Goal: Register for event/course

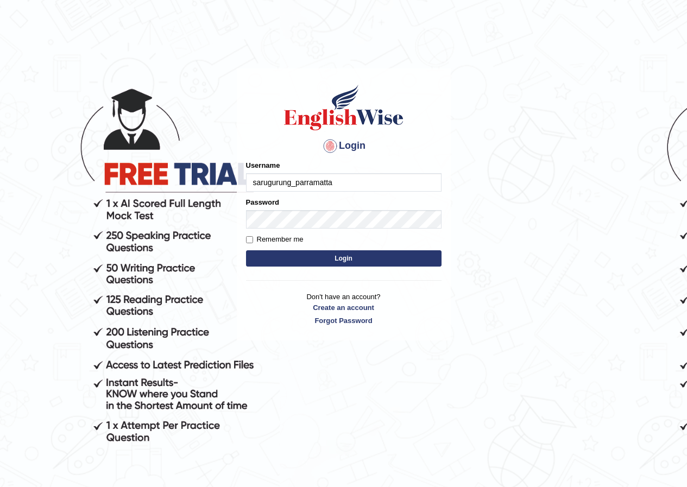
type input "sarugurung_parramatta"
click at [332, 212] on div "Password" at bounding box center [343, 212] width 195 height 31
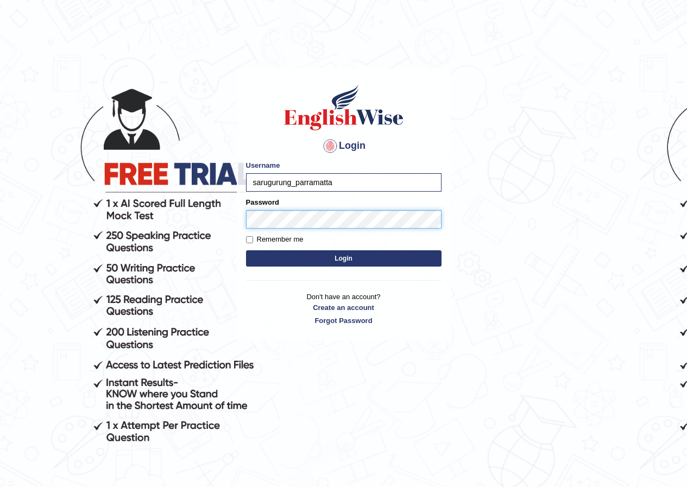
click at [246, 250] on button "Login" at bounding box center [343, 258] width 195 height 16
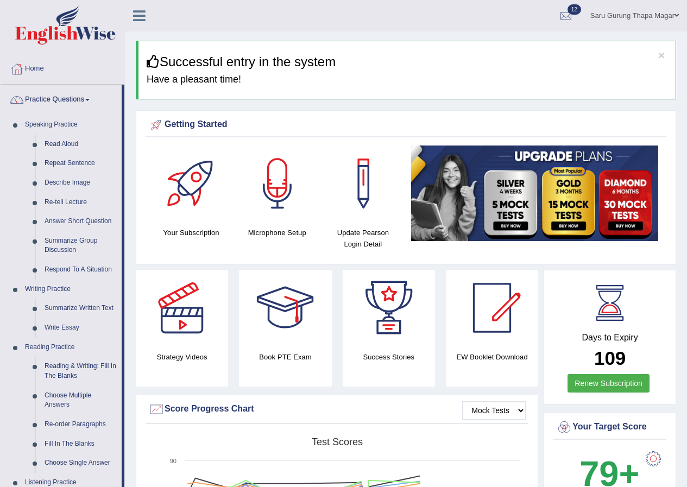
click at [64, 101] on link "Practice Questions" at bounding box center [61, 98] width 121 height 27
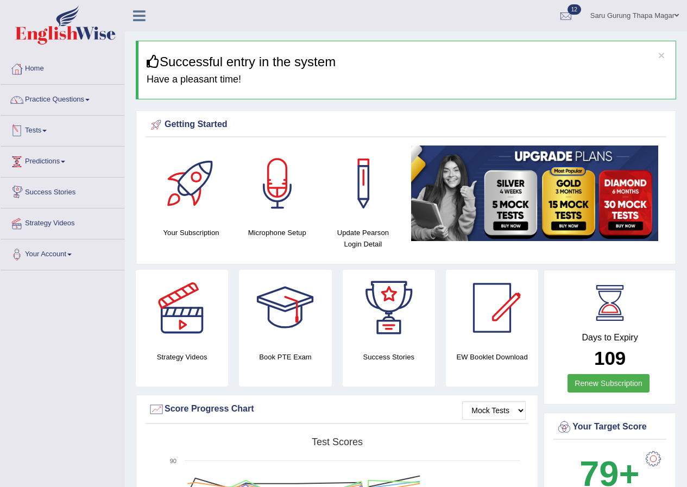
click at [39, 130] on link "Tests" at bounding box center [63, 129] width 124 height 27
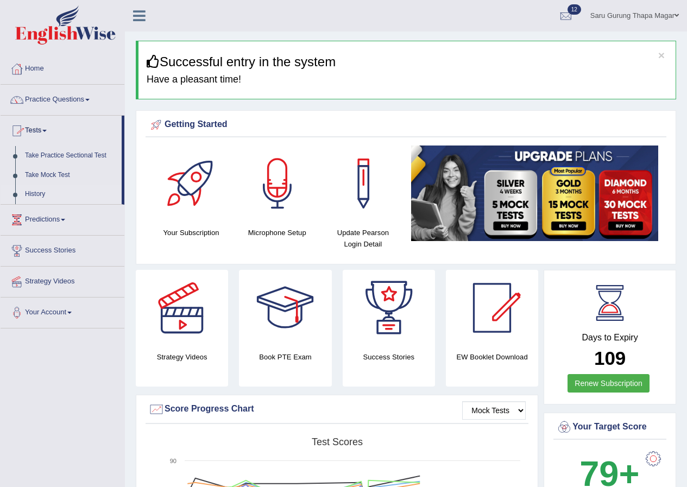
click at [36, 191] on link "History" at bounding box center [71, 195] width 102 height 20
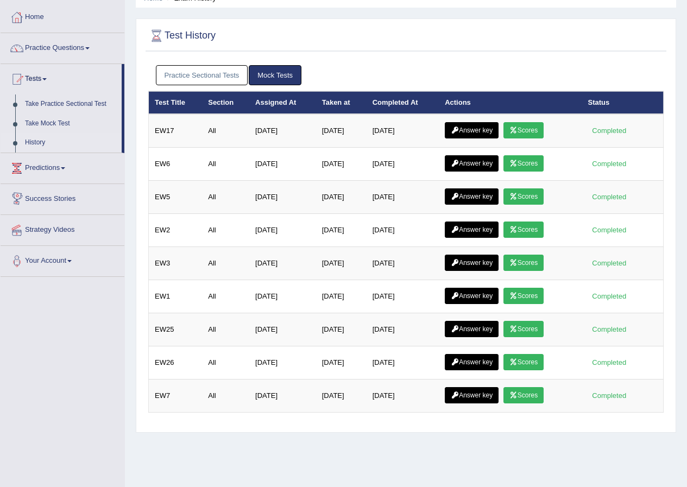
scroll to position [54, 0]
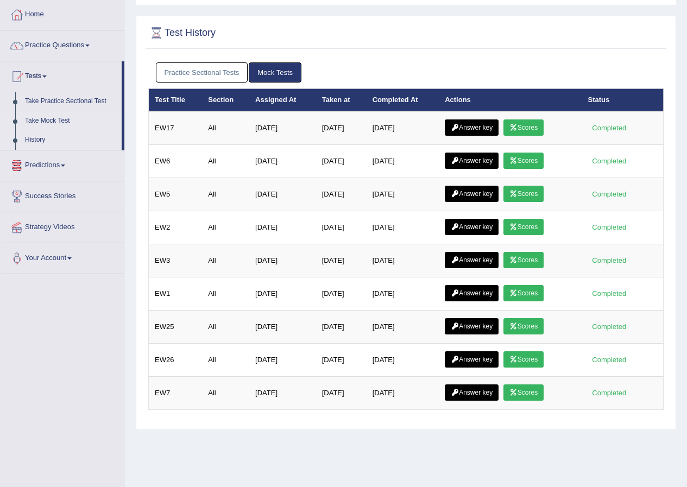
click at [52, 119] on link "Take Mock Test" at bounding box center [71, 121] width 102 height 20
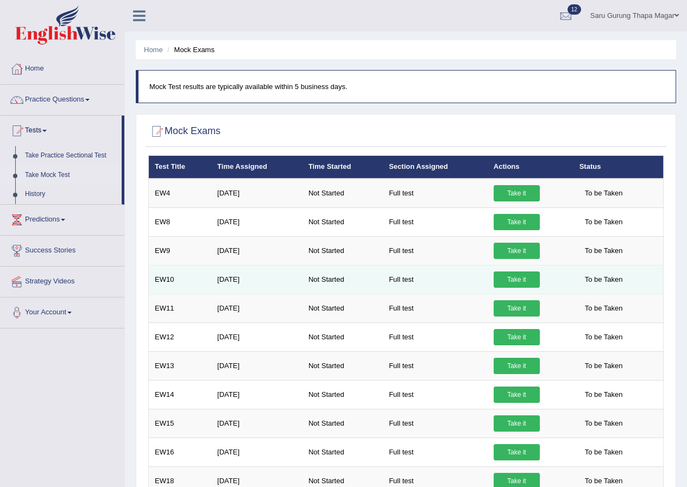
click at [522, 279] on link "Take it" at bounding box center [517, 279] width 46 height 16
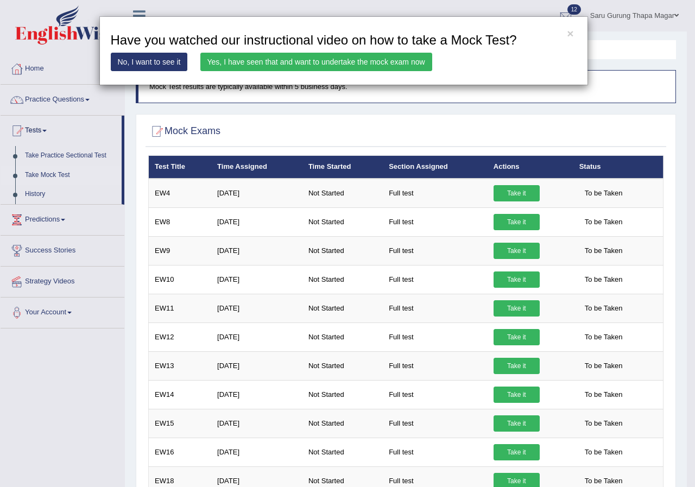
click at [369, 58] on link "Yes, I have seen that and want to undertake the mock exam now" at bounding box center [316, 62] width 232 height 18
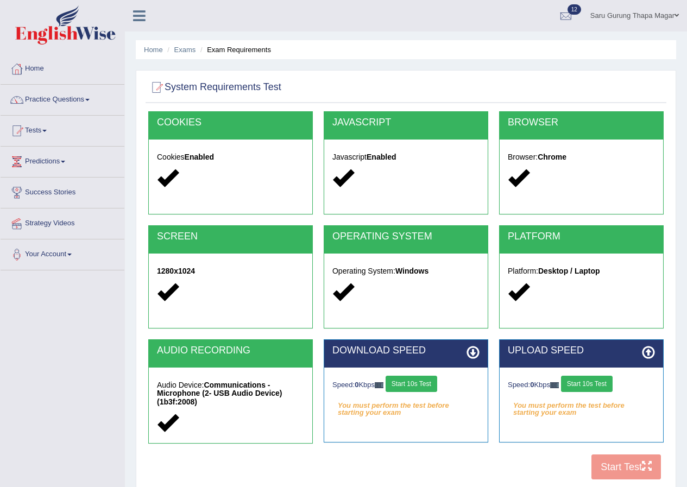
drag, startPoint x: 404, startPoint y: 378, endPoint x: 411, endPoint y: 384, distance: 9.6
click at [404, 381] on button "Start 10s Test" at bounding box center [412, 384] width 52 height 16
click at [604, 388] on button "Start 10s Test" at bounding box center [587, 384] width 52 height 16
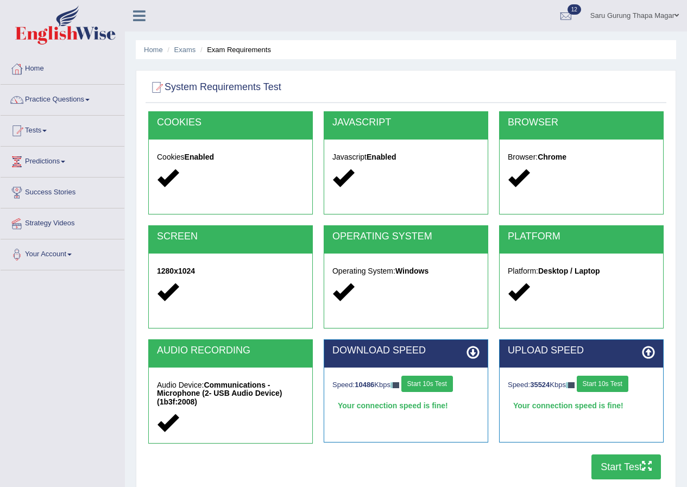
click at [617, 466] on button "Start Test" at bounding box center [625, 466] width 69 height 25
